Goal: Task Accomplishment & Management: Manage account settings

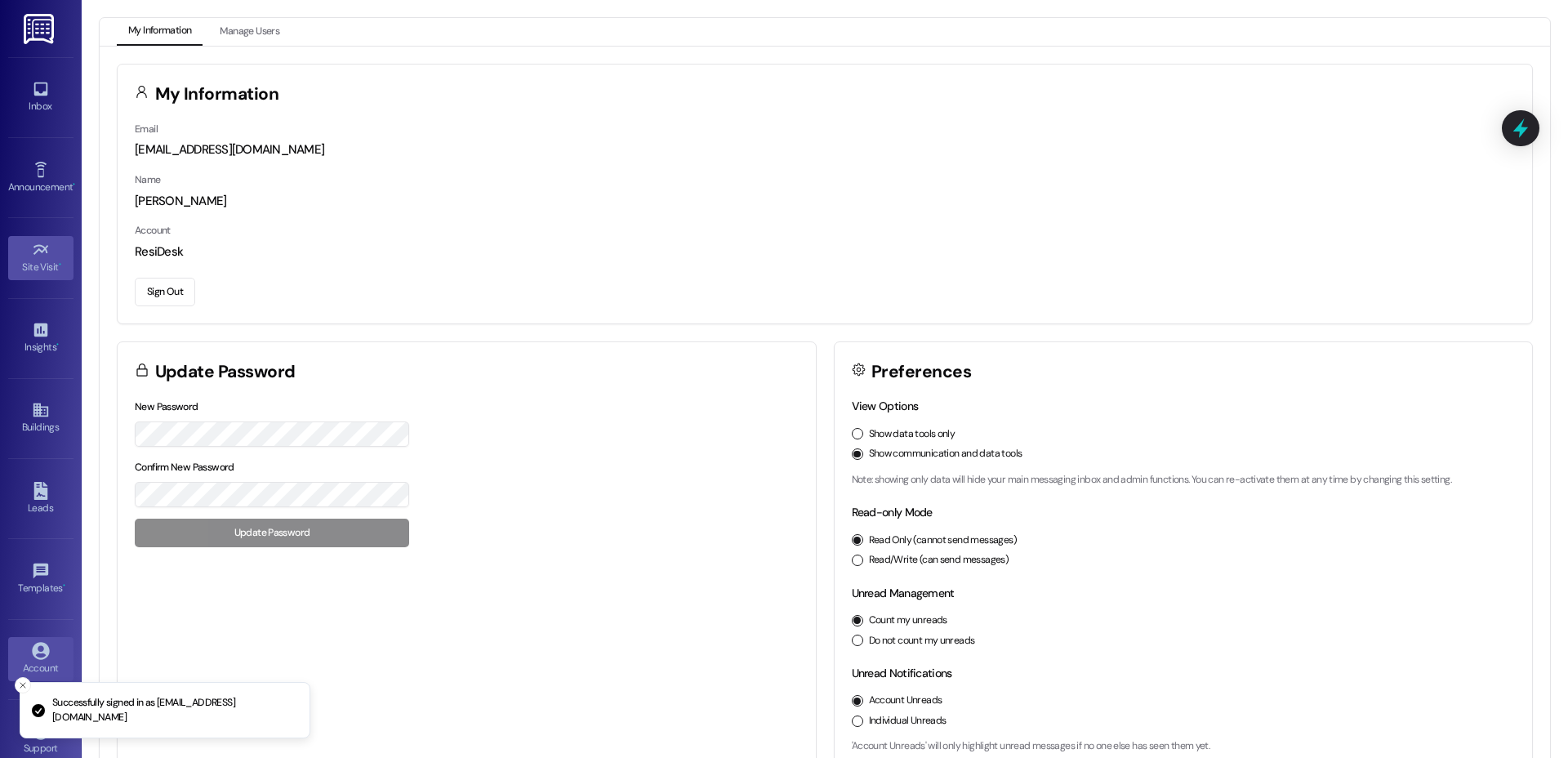
click at [47, 250] on link "Site Visit •" at bounding box center [41, 257] width 65 height 44
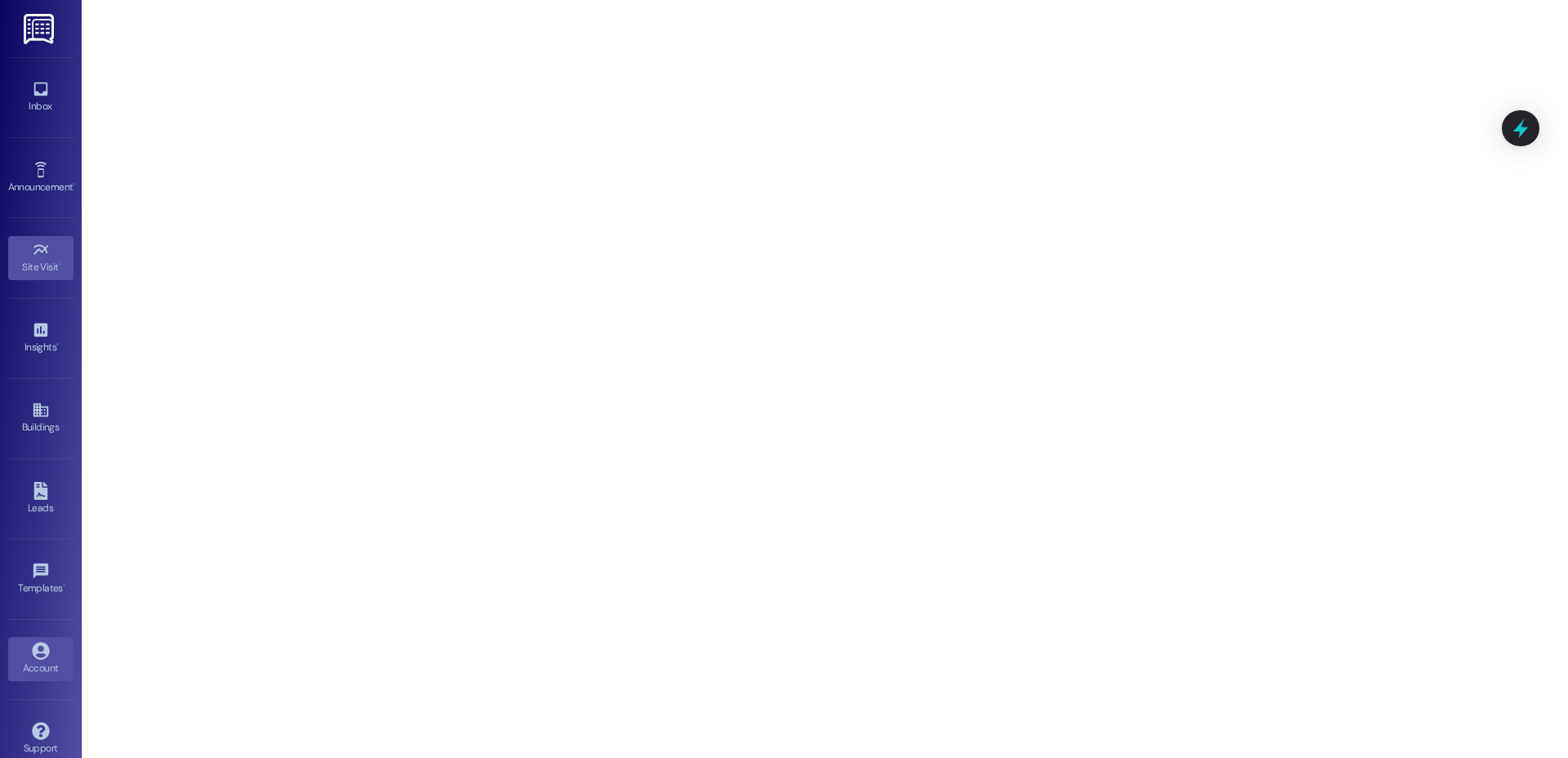
click at [27, 670] on div "Account" at bounding box center [41, 668] width 82 height 17
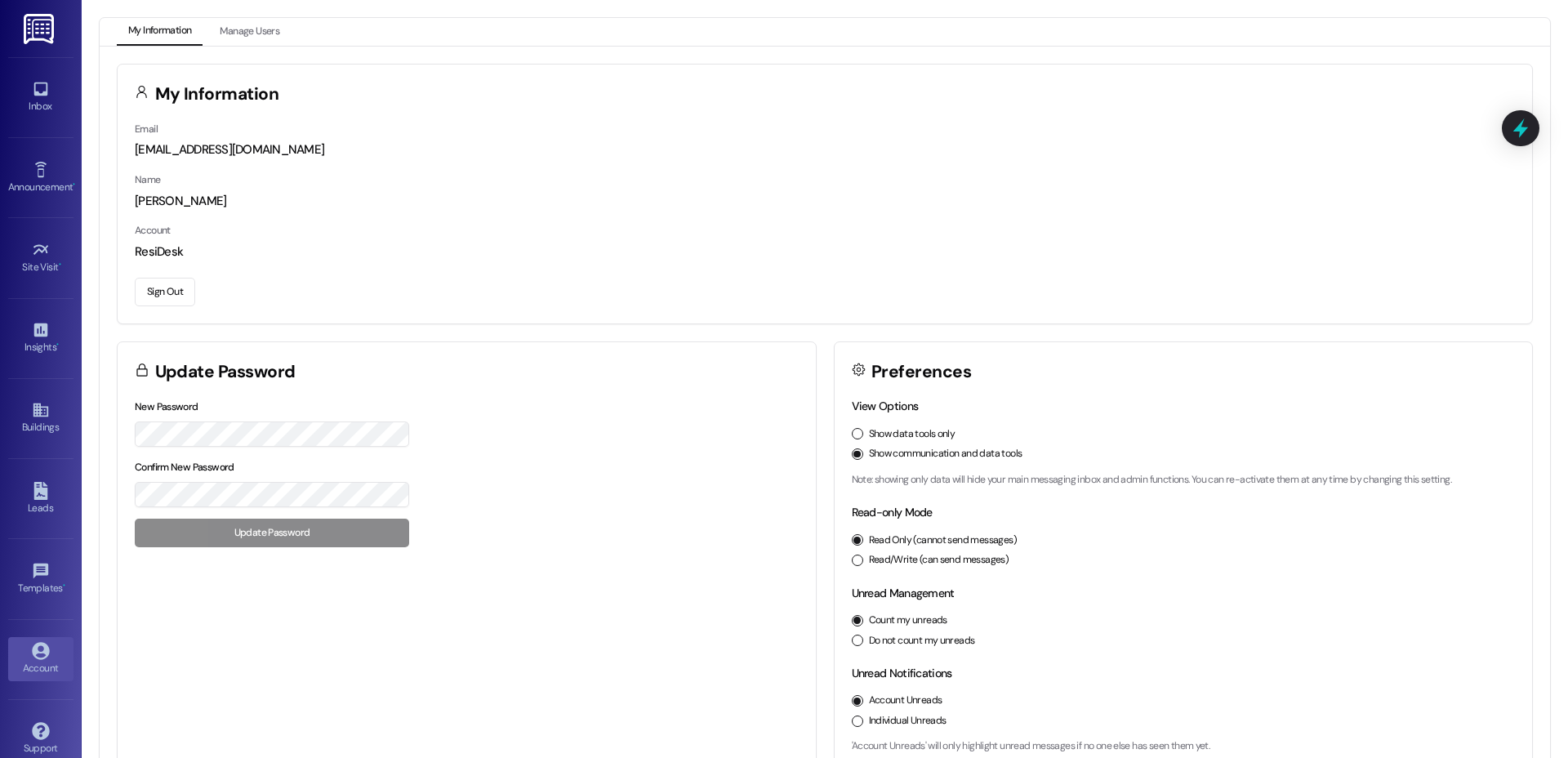
click at [156, 295] on button "Sign Out" at bounding box center [165, 292] width 60 height 29
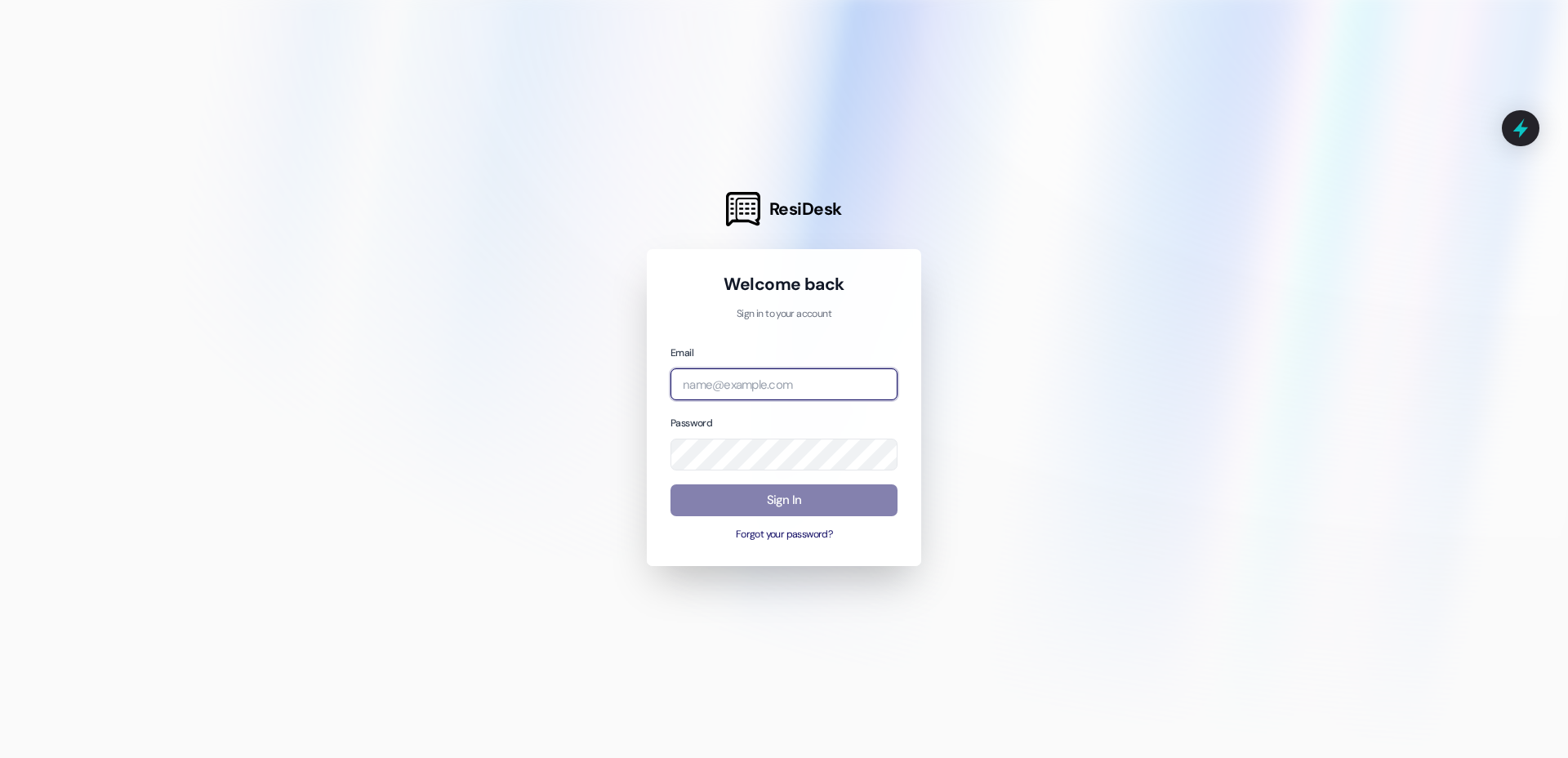
click at [746, 384] on input "email" at bounding box center [784, 384] width 227 height 31
paste input "[EMAIL_ADDRESS][DOMAIN_NAME]"
type input "[EMAIL_ADDRESS][DOMAIN_NAME]"
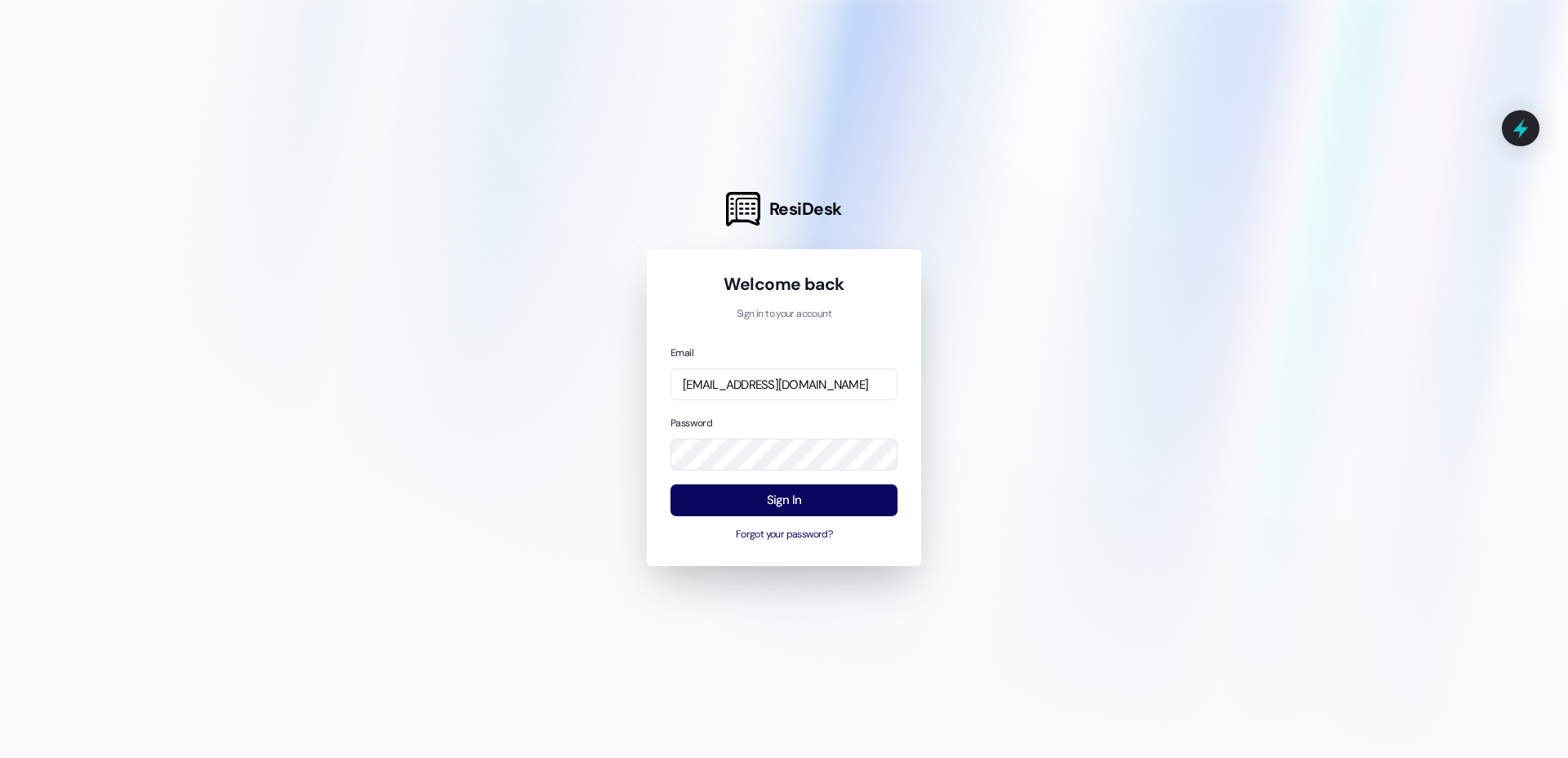
click at [631, 562] on div at bounding box center [784, 379] width 1568 height 758
click at [766, 497] on button "Sign In" at bounding box center [784, 500] width 227 height 31
